Goal: Share content: Share content

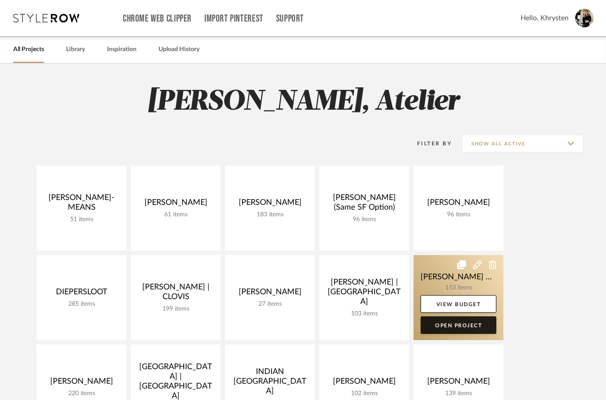
click at [493, 329] on link "Open Project" at bounding box center [459, 325] width 76 height 18
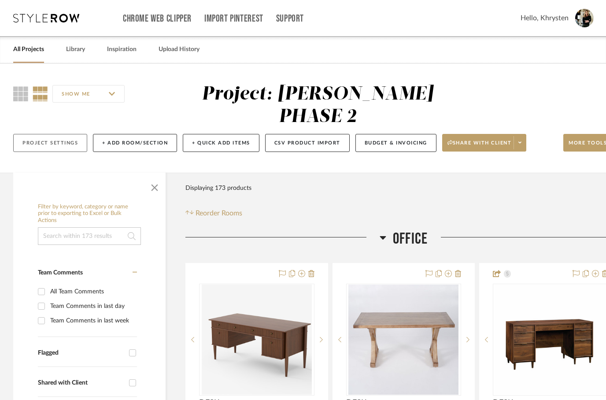
click at [61, 134] on button "Project Settings" at bounding box center [50, 143] width 74 height 18
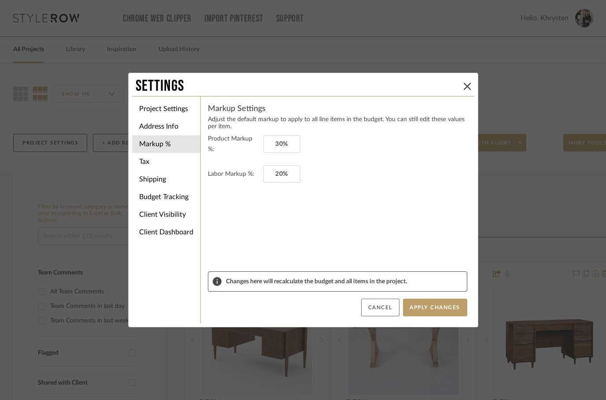
click at [383, 305] on button "Cancel" at bounding box center [380, 308] width 38 height 18
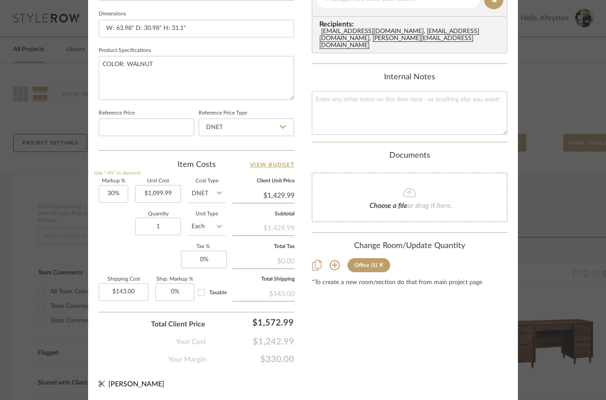
scroll to position [420, 0]
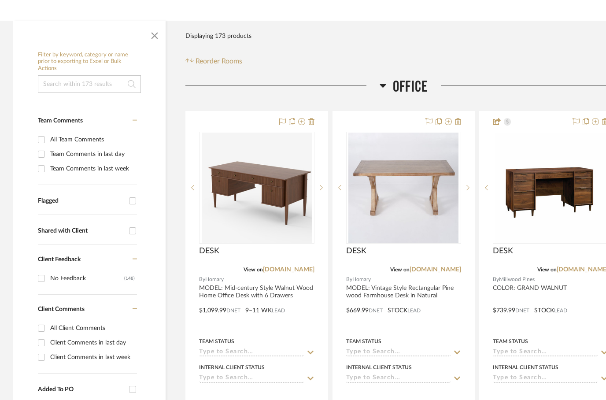
scroll to position [0, 0]
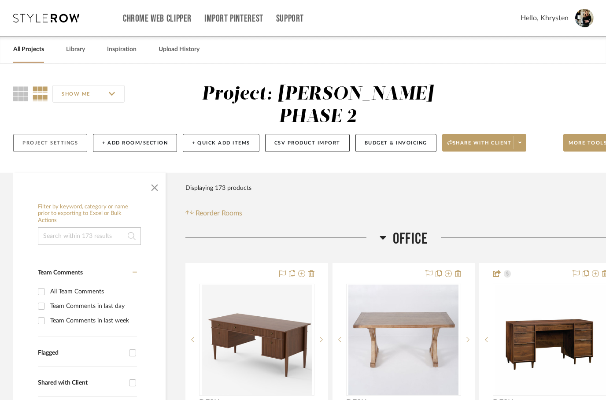
click at [44, 134] on button "Project Settings" at bounding box center [50, 143] width 74 height 18
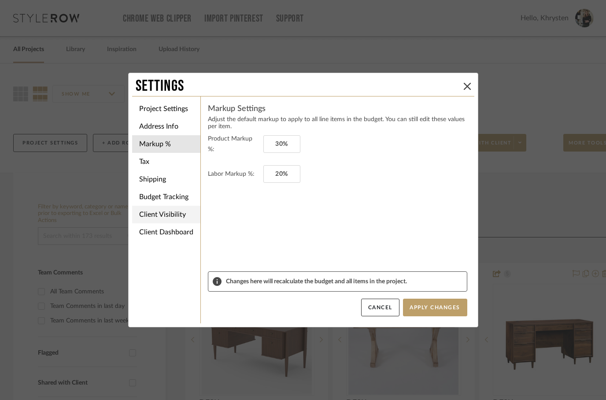
click at [171, 207] on li "Client Visibility" at bounding box center [166, 215] width 68 height 18
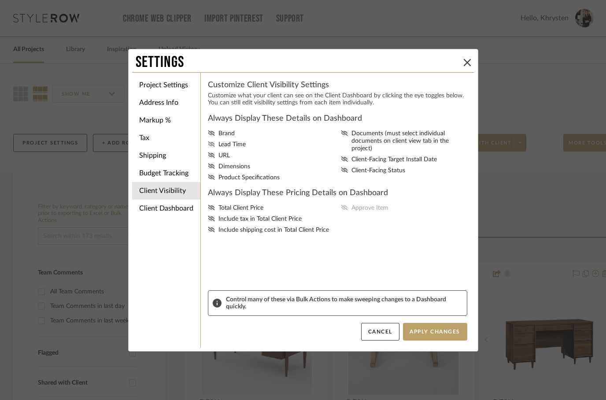
click at [215, 146] on label "Lead Time" at bounding box center [273, 144] width 130 height 7
click at [0, 0] on input "Lead Time" at bounding box center [0, 0] width 0 height 0
click at [214, 169] on icon at bounding box center [211, 165] width 7 height 5
click at [0, 0] on input "Dimensions" at bounding box center [0, 0] width 0 height 0
click at [220, 181] on span "Product Specifications" at bounding box center [248, 177] width 61 height 7
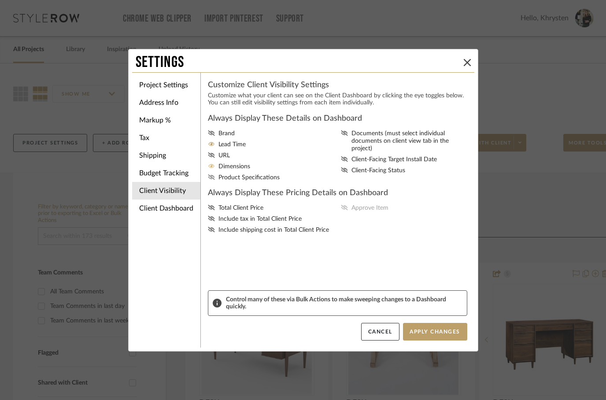
click at [0, 0] on input "Product Specifications" at bounding box center [0, 0] width 0 height 0
click at [347, 135] on icon at bounding box center [344, 132] width 7 height 5
click at [0, 0] on input "Documents (must select individual documents on client view tab in the project)" at bounding box center [0, 0] width 0 height 0
click at [349, 134] on label "Documents (must select individual documents on client view tab in the project)" at bounding box center [406, 141] width 130 height 22
click at [0, 0] on input "Documents (must select individual documents on client view tab in the project)" at bounding box center [0, 0] width 0 height 0
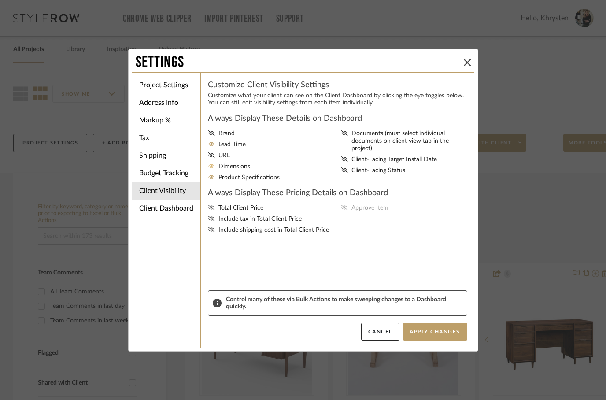
click at [215, 212] on label "Total Client Price" at bounding box center [273, 207] width 130 height 7
click at [0, 0] on input "Total Client Price" at bounding box center [0, 0] width 0 height 0
click at [349, 211] on label "Approve Item" at bounding box center [406, 207] width 130 height 7
click at [0, 0] on input "Approve Item" at bounding box center [0, 0] width 0 height 0
click at [349, 167] on label "Client-Facing Status" at bounding box center [406, 170] width 130 height 7
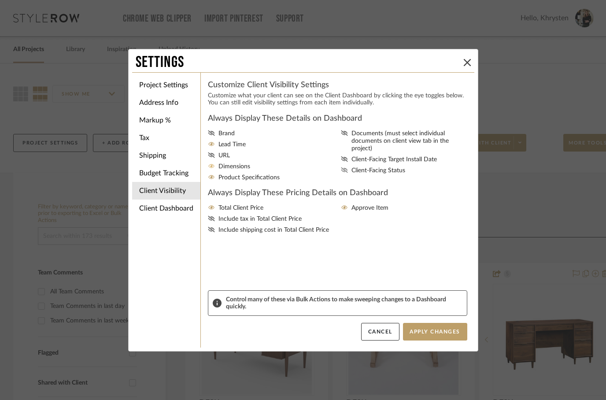
click at [0, 0] on input "Client-Facing Status" at bounding box center [0, 0] width 0 height 0
click at [348, 134] on icon at bounding box center [344, 132] width 7 height 5
click at [0, 0] on input "Documents (must select individual documents on client view tab in the project)" at bounding box center [0, 0] width 0 height 0
click at [433, 333] on button "Apply Changes" at bounding box center [435, 332] width 64 height 18
click at [429, 331] on button "Apply Changes" at bounding box center [435, 332] width 64 height 18
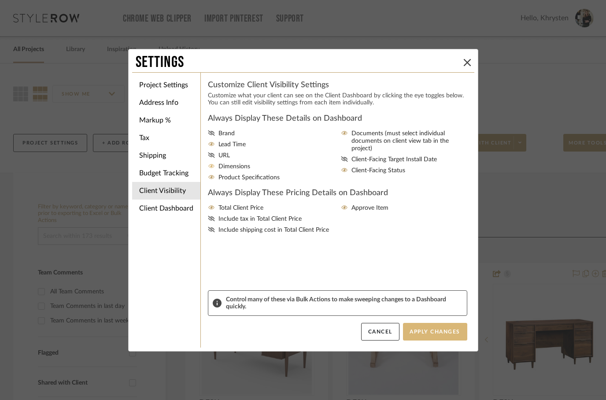
click at [437, 333] on button "Apply Changes" at bounding box center [435, 332] width 64 height 18
click at [433, 334] on button "Apply Changes" at bounding box center [435, 332] width 64 height 18
click at [428, 334] on button "Apply Changes" at bounding box center [435, 332] width 64 height 18
click at [440, 331] on button "Apply Changes" at bounding box center [435, 332] width 64 height 18
click at [433, 329] on button "Apply Changes" at bounding box center [435, 332] width 64 height 18
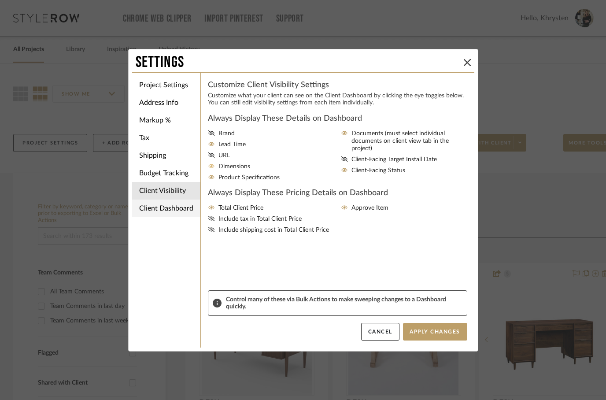
click at [157, 207] on li "Client Dashboard" at bounding box center [166, 209] width 68 height 18
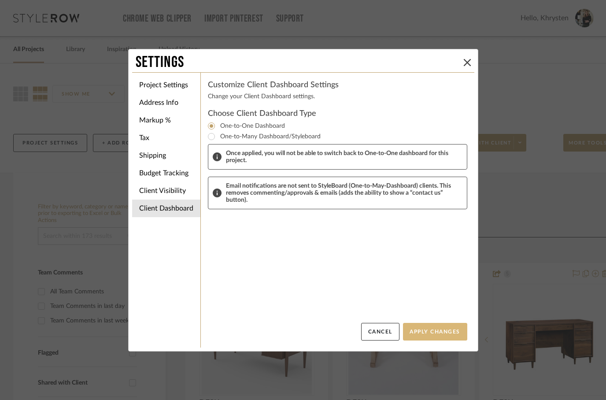
click at [435, 333] on button "Apply Changes" at bounding box center [435, 332] width 64 height 18
click at [433, 338] on button "Apply Changes" at bounding box center [435, 332] width 64 height 18
click at [433, 325] on button "Apply Changes" at bounding box center [435, 332] width 64 height 18
click at [432, 333] on button "Apply Changes" at bounding box center [435, 332] width 64 height 18
click at [435, 335] on button "Apply Changes" at bounding box center [435, 332] width 64 height 18
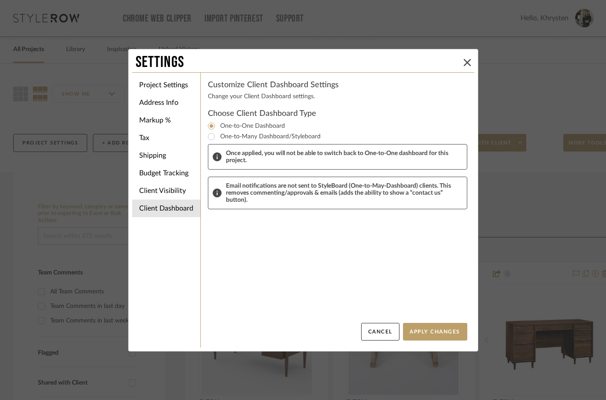
click at [107, 296] on div "Settings Project Settings Address Info Markup % Tax Shipping Budget Tracking Cl…" at bounding box center [303, 200] width 606 height 400
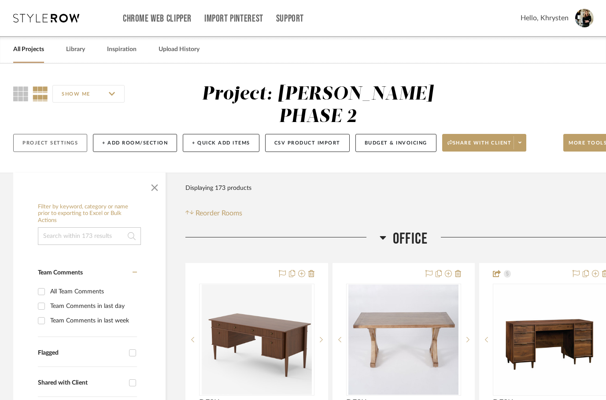
click at [44, 134] on button "Project Settings" at bounding box center [50, 143] width 74 height 18
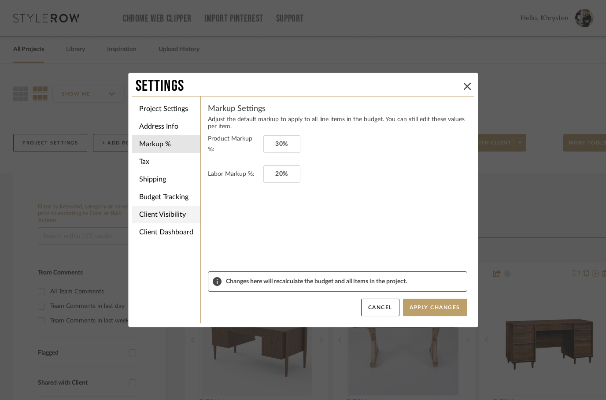
click at [157, 209] on li "Client Visibility" at bounding box center [166, 215] width 68 height 18
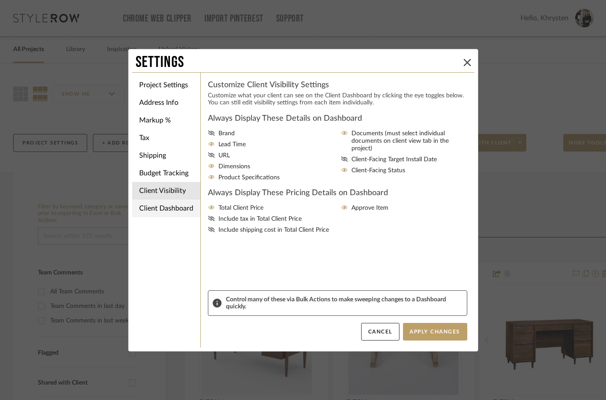
click at [150, 211] on li "Client Dashboard" at bounding box center [166, 209] width 68 height 18
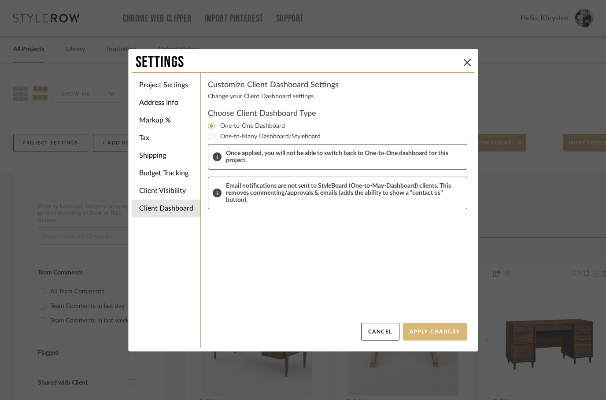
click at [434, 336] on button "Apply Changes" at bounding box center [435, 332] width 64 height 18
click at [437, 340] on button "Apply Changes" at bounding box center [435, 332] width 64 height 18
click at [432, 330] on button "Apply Changes" at bounding box center [435, 332] width 64 height 18
click at [49, 158] on div "Settings Project Settings Address Info Markup % Tax Shipping Budget Tracking Cl…" at bounding box center [303, 200] width 606 height 400
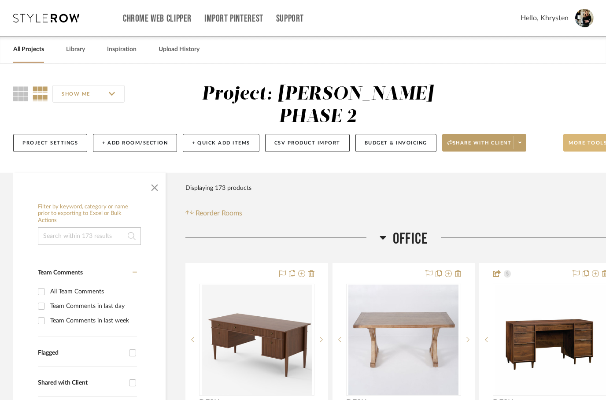
click at [580, 140] on span "More tools" at bounding box center [588, 146] width 38 height 13
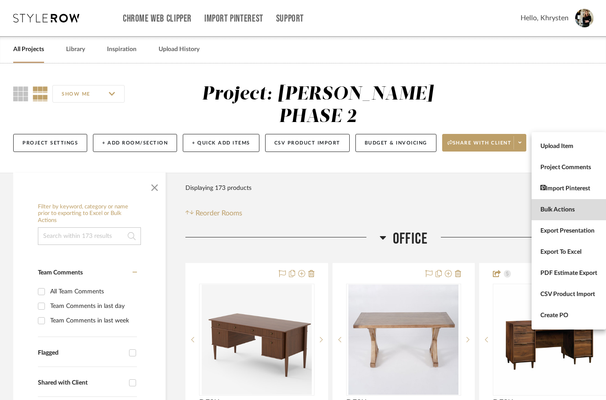
click at [557, 213] on span "Bulk Actions" at bounding box center [568, 209] width 57 height 7
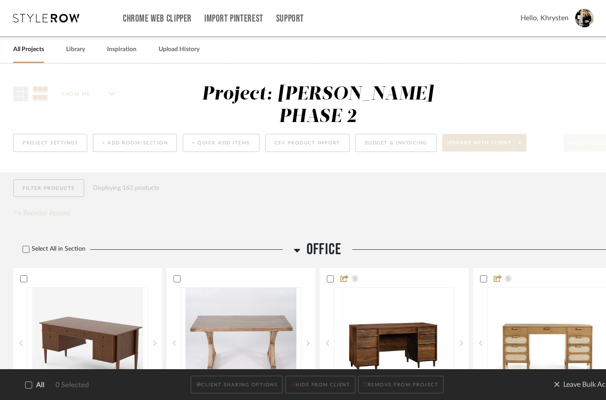
click at [30, 387] on icon at bounding box center [29, 385] width 6 height 6
checkbox input "true"
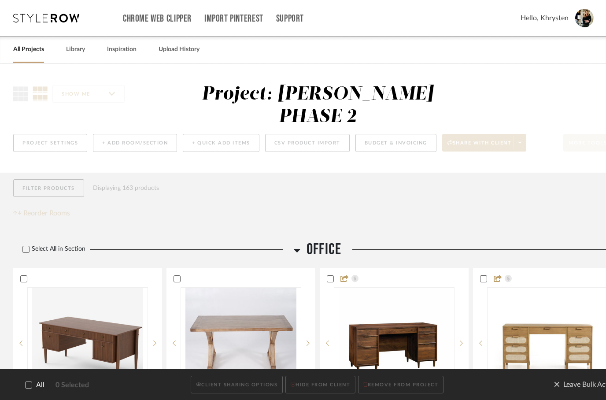
checkbox input "true"
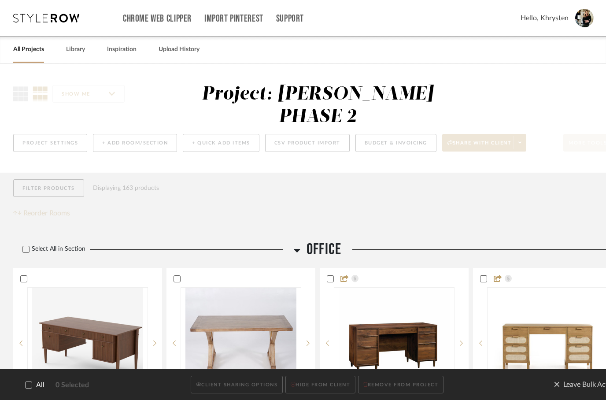
checkbox input "true"
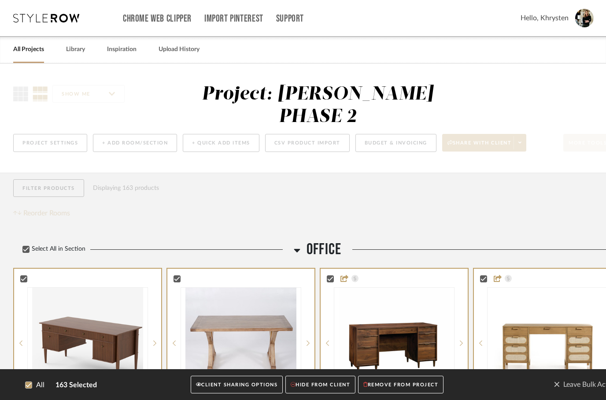
click at [241, 385] on button "CLIENT SHARING OPTIONS" at bounding box center [237, 385] width 92 height 18
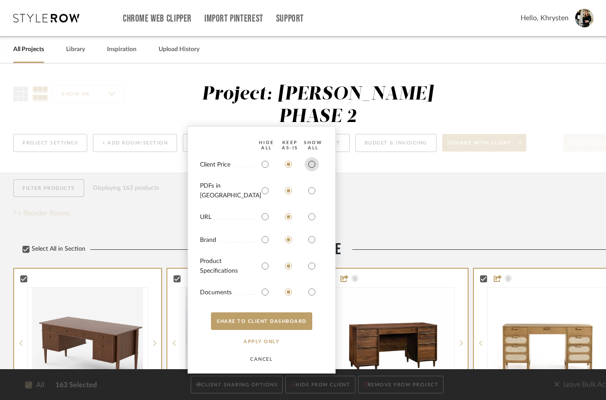
click at [311, 171] on input "radio" at bounding box center [312, 164] width 14 height 14
radio input "true"
click at [317, 197] on input "radio" at bounding box center [312, 191] width 14 height 14
radio input "true"
click at [310, 270] on input "radio" at bounding box center [312, 266] width 14 height 14
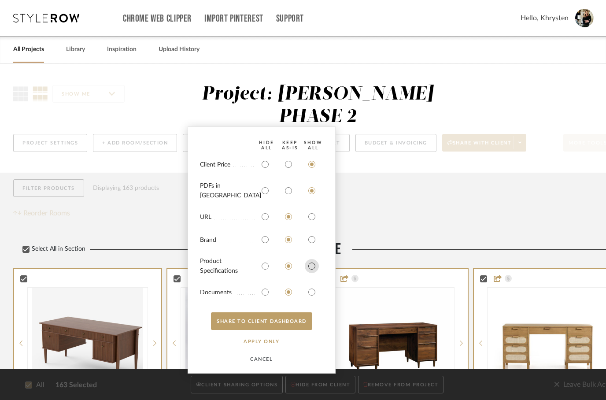
radio input "true"
click at [309, 285] on input "radio" at bounding box center [312, 292] width 14 height 14
radio input "true"
click at [280, 321] on button "SHARE TO CLIENT Dashboard" at bounding box center [261, 321] width 101 height 18
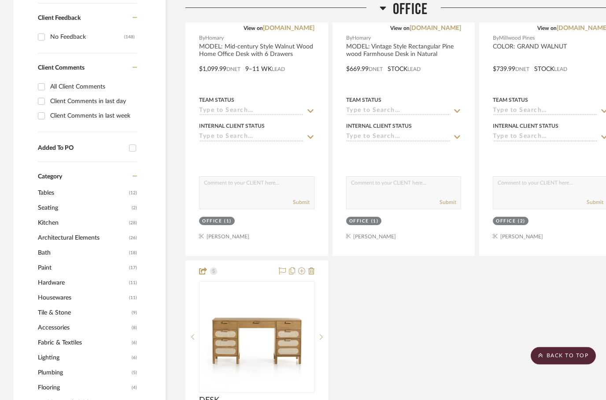
scroll to position [394, 0]
click at [521, 307] on div "DESK View on homary.com By Homary MODEL: Mid-century Style Walnut Wood Home Off…" at bounding box center [403, 257] width 436 height 777
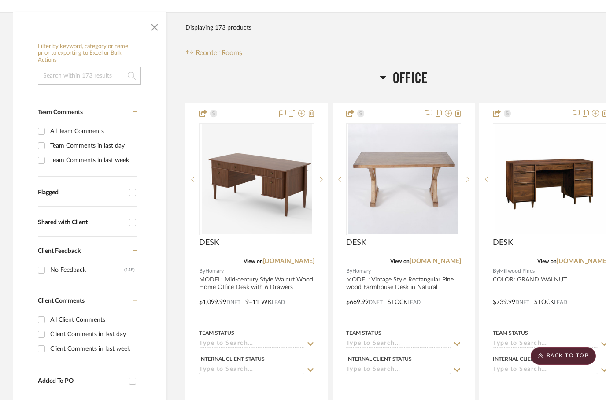
scroll to position [0, 0]
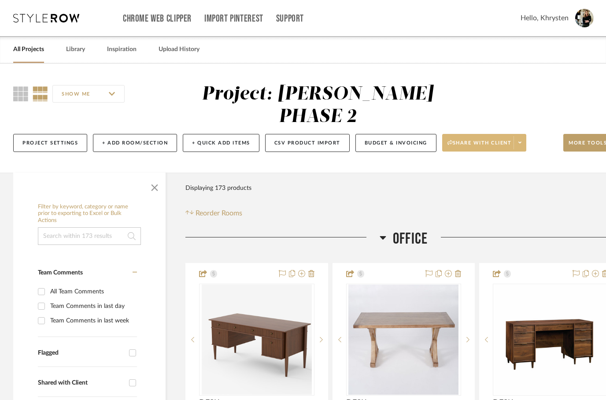
click at [474, 140] on span "Share with client" at bounding box center [479, 146] width 64 height 13
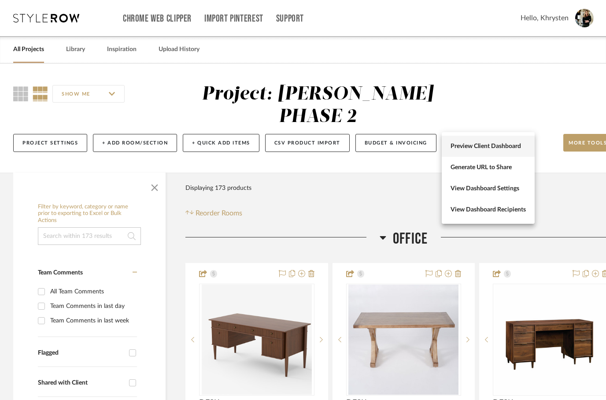
click at [471, 147] on span "Preview Client Dashboard" at bounding box center [488, 146] width 75 height 7
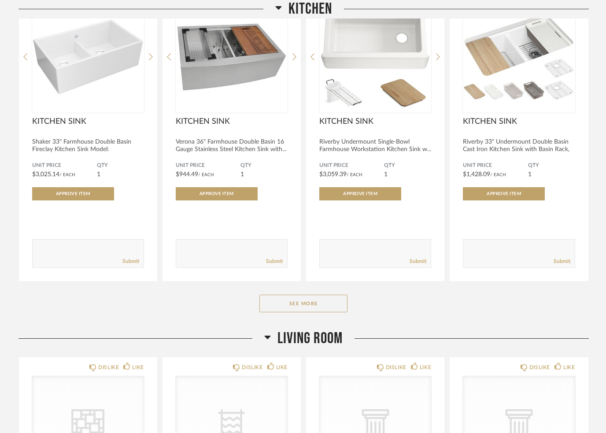
scroll to position [519, 0]
click at [277, 309] on button "See More" at bounding box center [303, 304] width 88 height 18
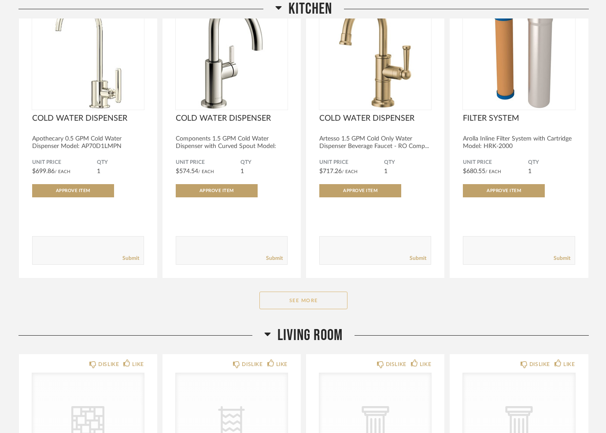
scroll to position [1745, 0]
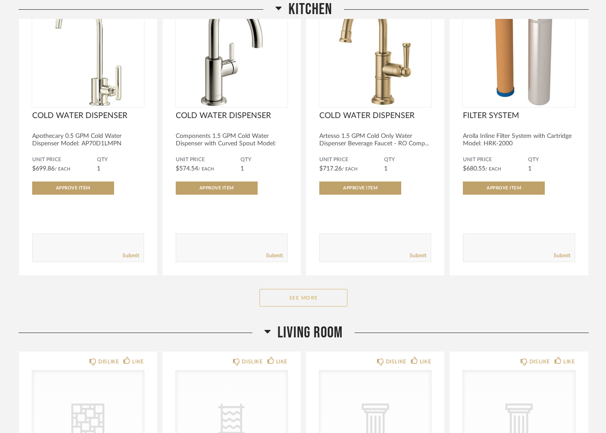
click at [294, 304] on button "See More" at bounding box center [303, 298] width 88 height 18
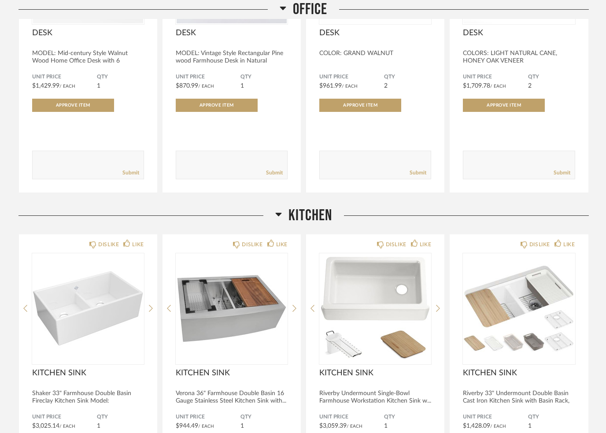
scroll to position [0, 0]
